Goal: Task Accomplishment & Management: Contribute content

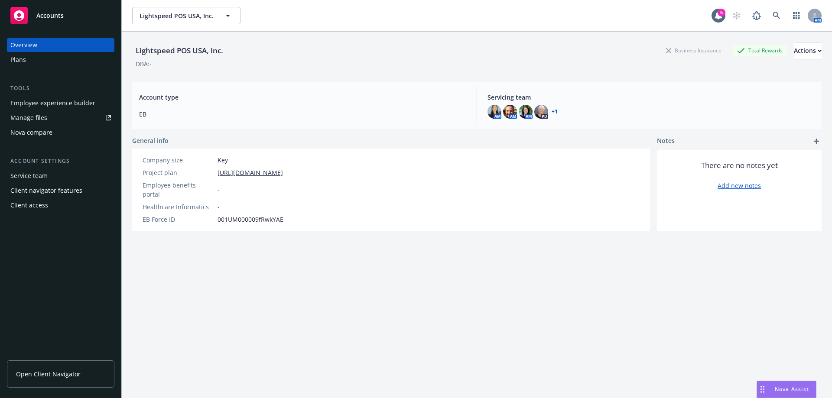
click at [60, 120] on link "Manage files" at bounding box center [61, 118] width 108 height 14
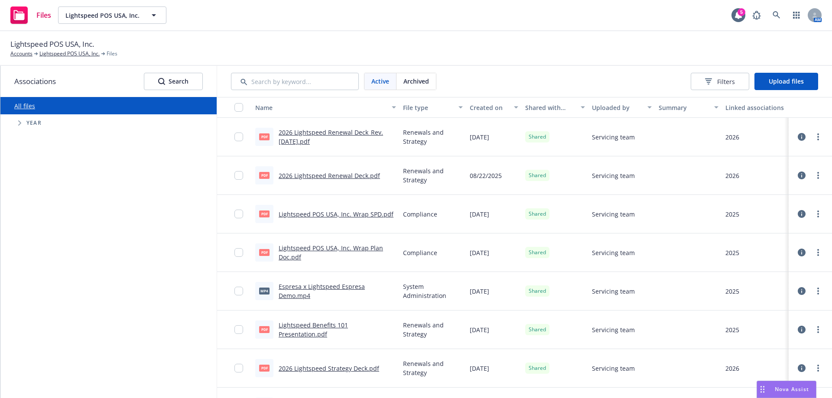
click at [323, 143] on link "2026 Lightspeed Renewal Deck_Rev.8.26.25.pdf" at bounding box center [331, 136] width 104 height 17
click at [130, 100] on div "All files" at bounding box center [108, 105] width 216 height 17
click at [778, 79] on span "Upload files" at bounding box center [786, 81] width 35 height 8
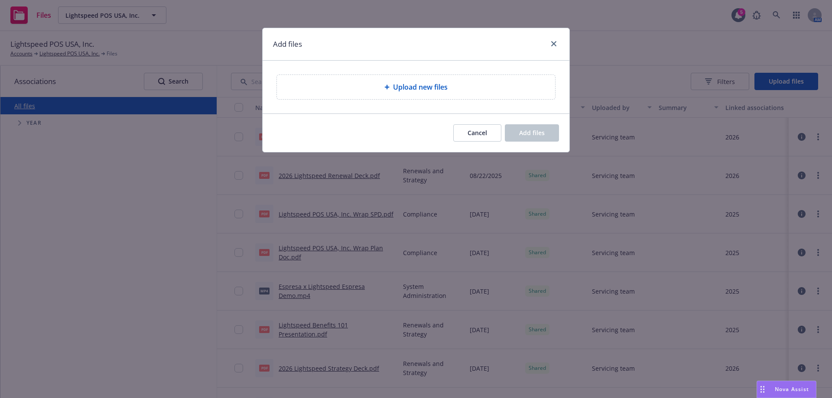
click at [445, 84] on span "Upload new files" at bounding box center [420, 87] width 55 height 10
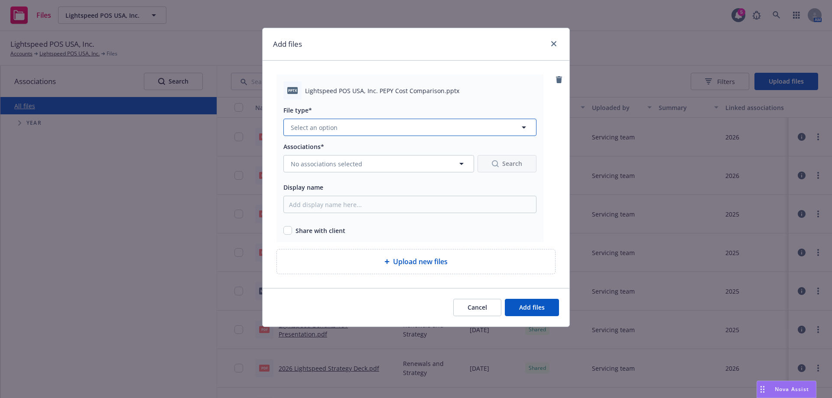
click at [342, 123] on button "Select an option" at bounding box center [410, 127] width 253 height 17
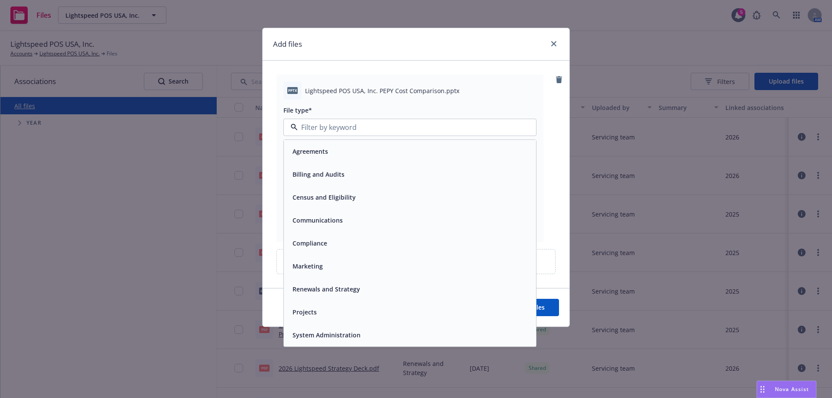
click at [300, 285] on span "Renewals and Strategy" at bounding box center [327, 289] width 68 height 9
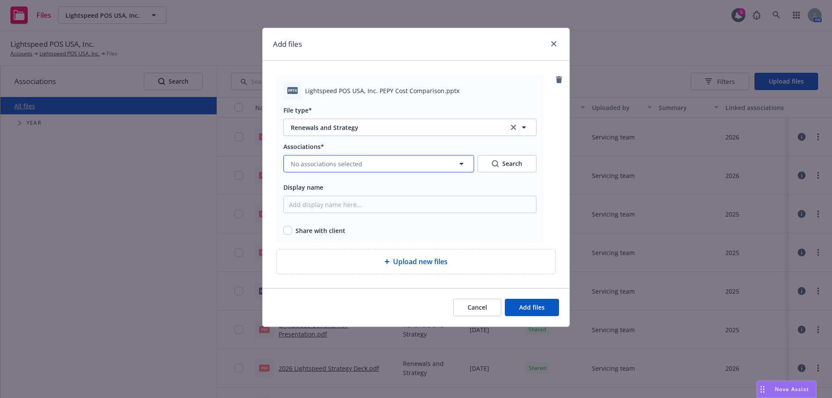
click at [310, 163] on span "No associations selected" at bounding box center [327, 164] width 72 height 9
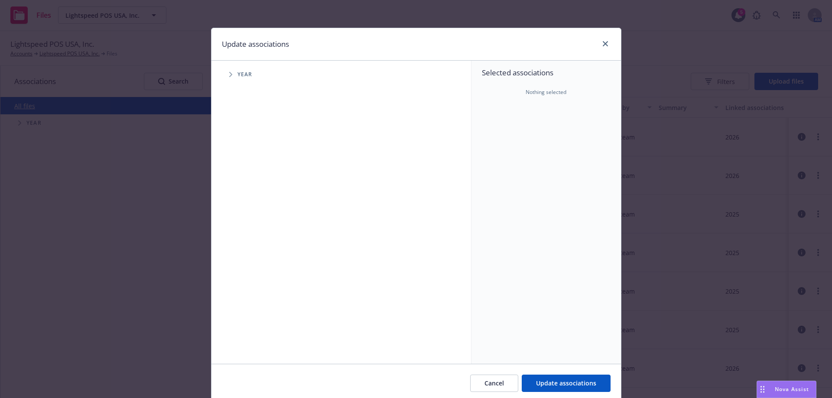
click at [225, 79] on span "Tree Example" at bounding box center [231, 75] width 14 height 14
click at [249, 196] on input "Tree Example" at bounding box center [252, 193] width 9 height 9
checkbox input "true"
click at [256, 215] on div "2026 Year" at bounding box center [261, 213] width 26 height 16
click at [249, 214] on input "Tree Example" at bounding box center [252, 213] width 9 height 9
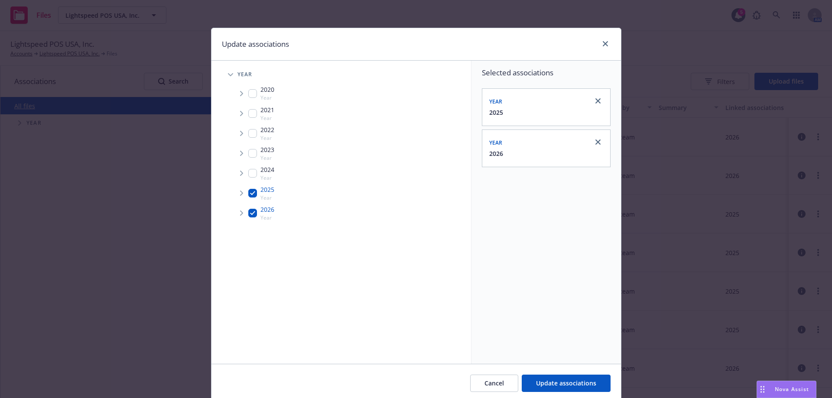
checkbox input "false"
click at [252, 186] on div "2025 Year" at bounding box center [261, 193] width 26 height 16
checkbox input "false"
click at [248, 213] on input "Tree Example" at bounding box center [252, 213] width 9 height 9
checkbox input "true"
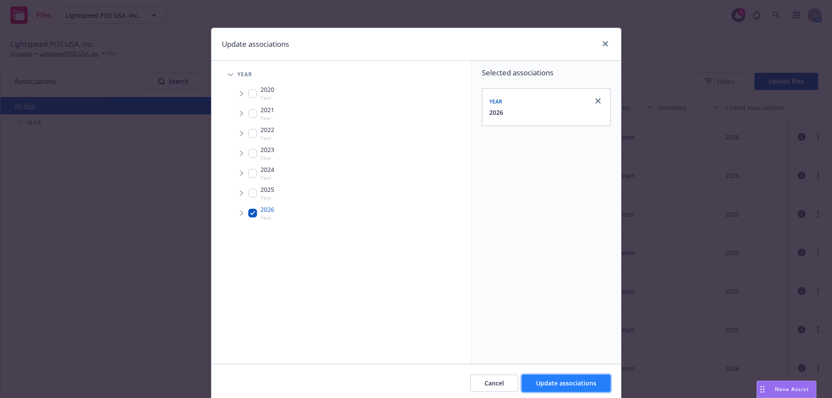
click at [546, 381] on span "Update associations" at bounding box center [566, 383] width 60 height 8
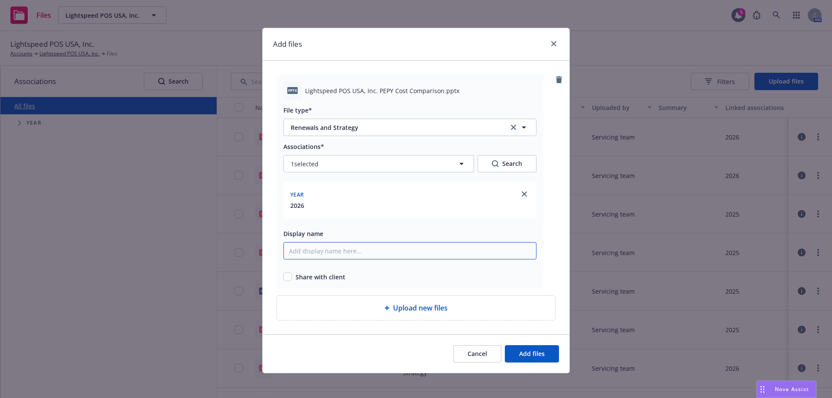
click at [315, 252] on input "Display name" at bounding box center [410, 250] width 253 height 17
type input "PEPY Benchmarking - Lightspeed"
click at [296, 274] on span "Share with client" at bounding box center [321, 277] width 50 height 9
click at [286, 279] on input "checkbox" at bounding box center [288, 277] width 9 height 9
checkbox input "true"
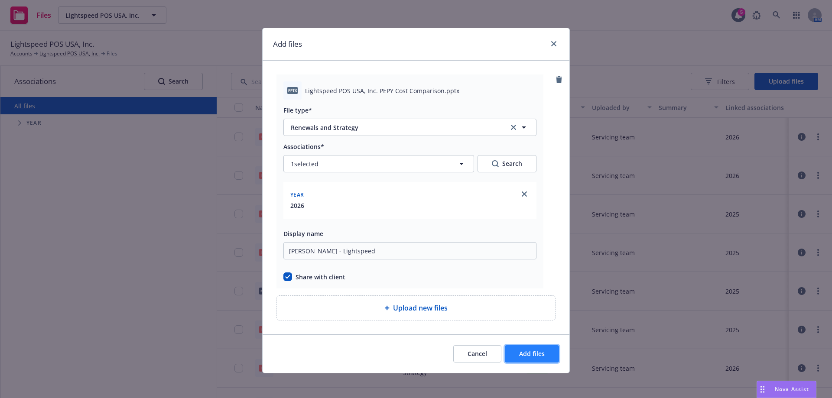
click at [534, 354] on span "Add files" at bounding box center [532, 354] width 26 height 8
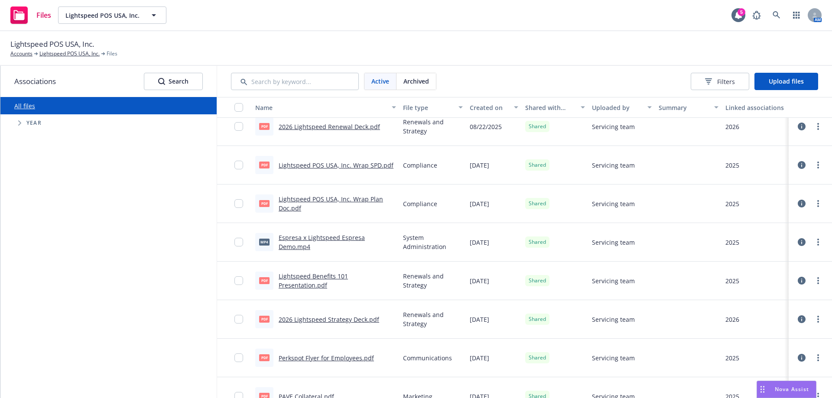
scroll to position [130, 0]
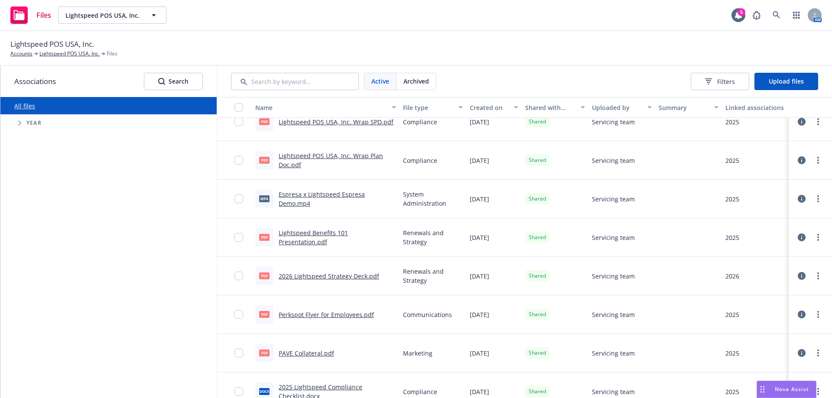
click at [302, 277] on link "2026 Lightspeed Strategy Deck.pdf" at bounding box center [329, 276] width 101 height 8
